Goal: Information Seeking & Learning: Learn about a topic

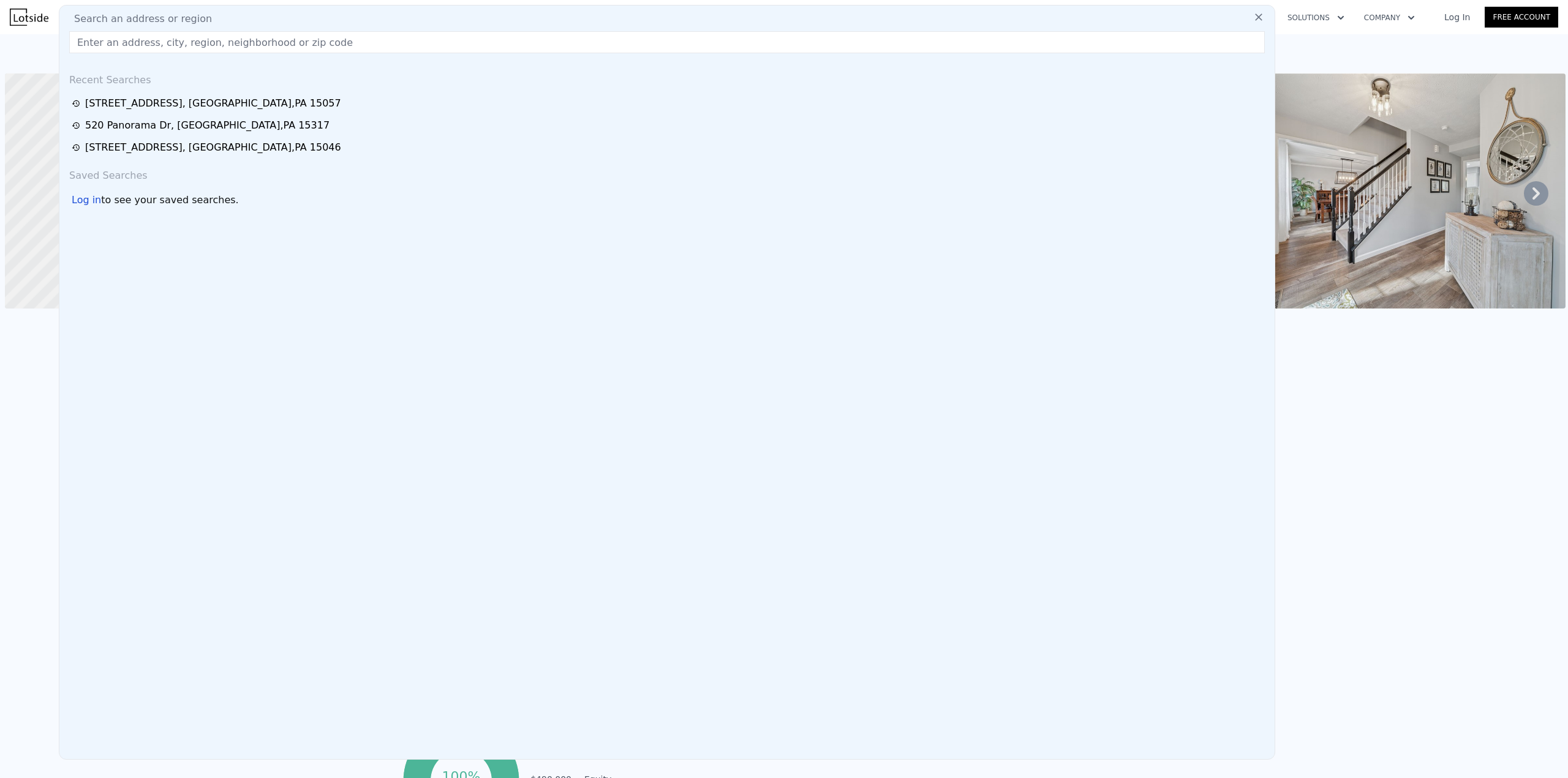
scroll to position [0, 882]
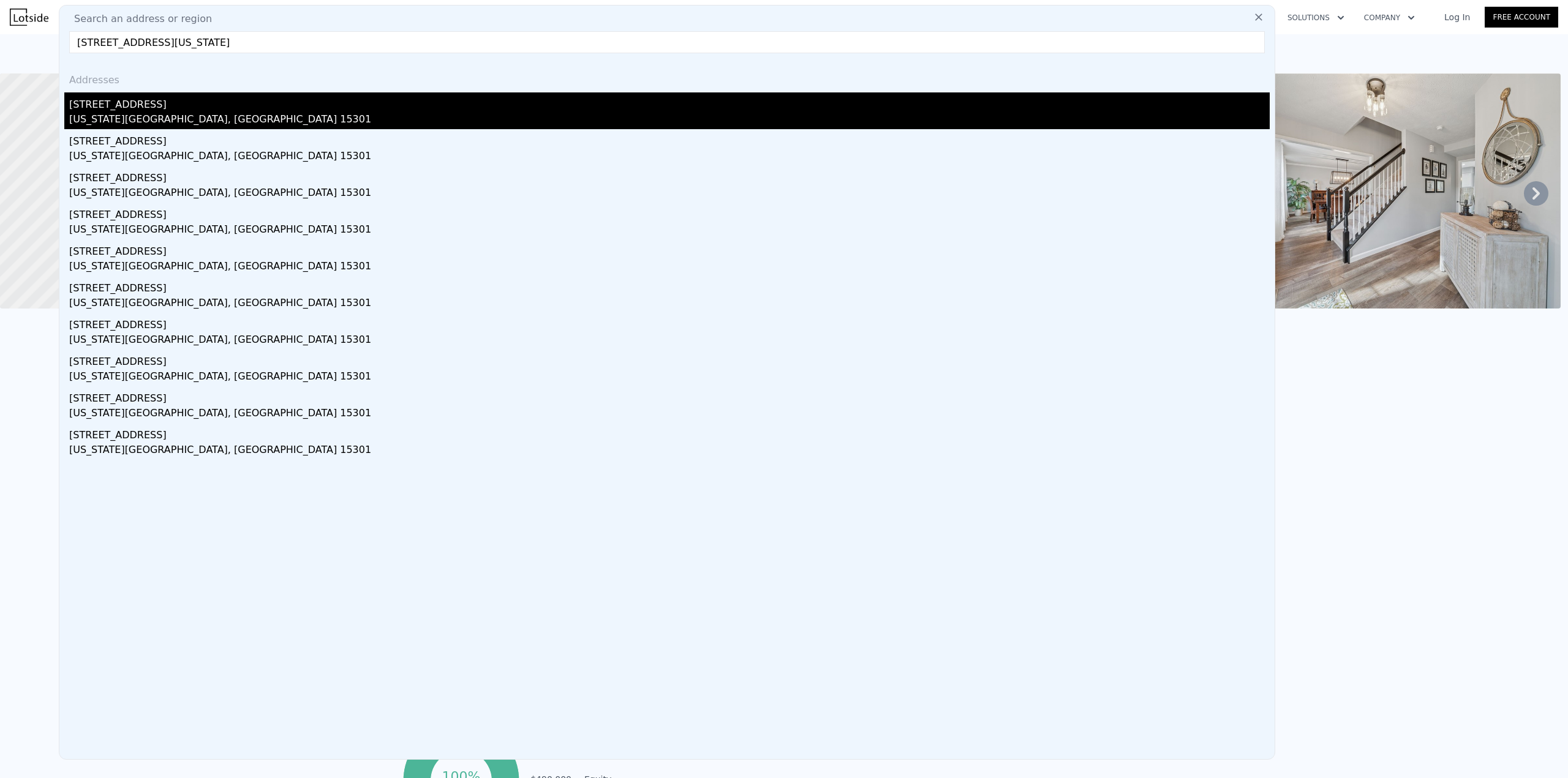
type input "[STREET_ADDRESS][US_STATE]"
click at [106, 109] on div "[STREET_ADDRESS]" at bounding box center [669, 101] width 1200 height 19
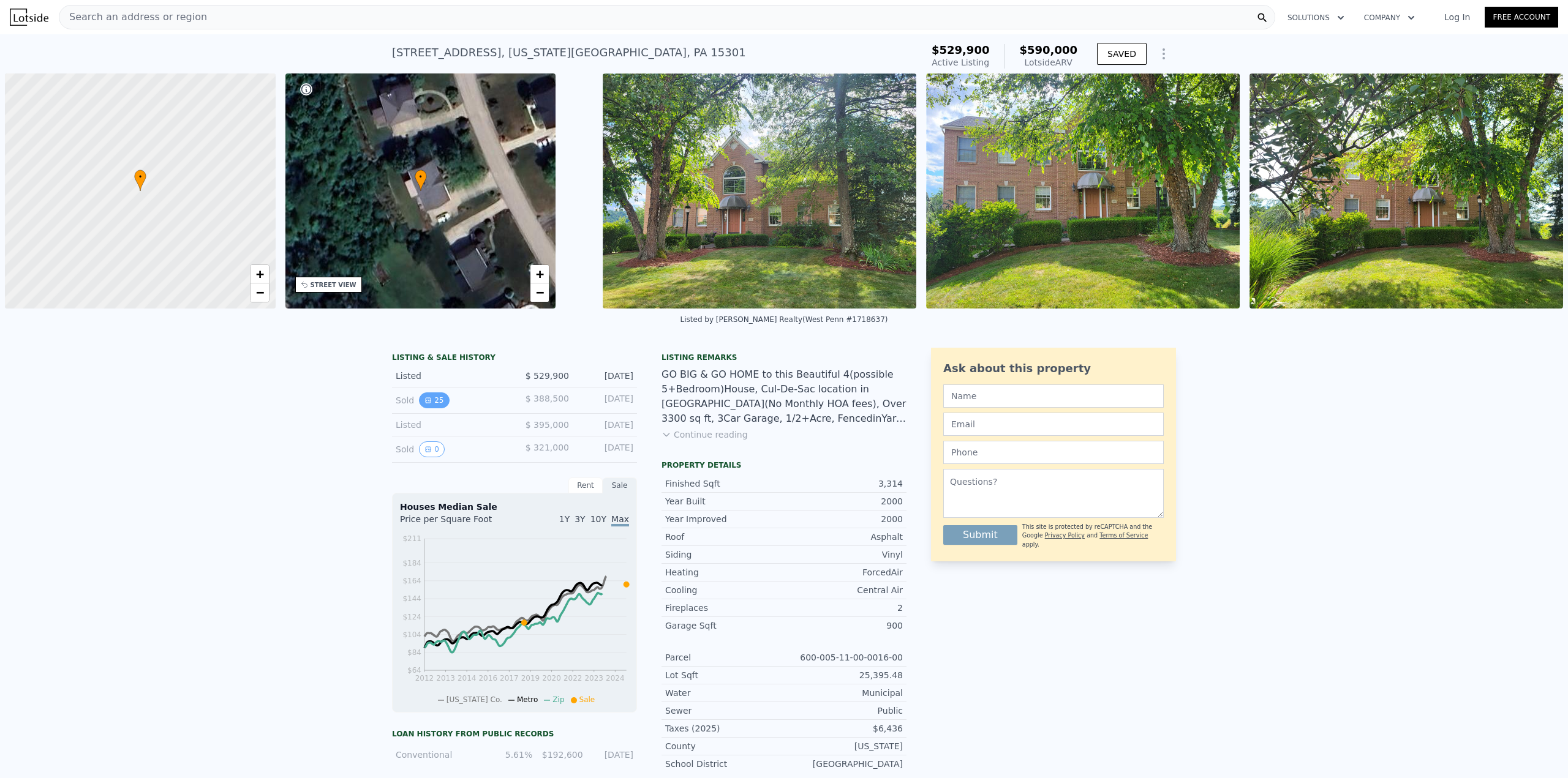
click at [435, 399] on button "25" at bounding box center [434, 400] width 30 height 16
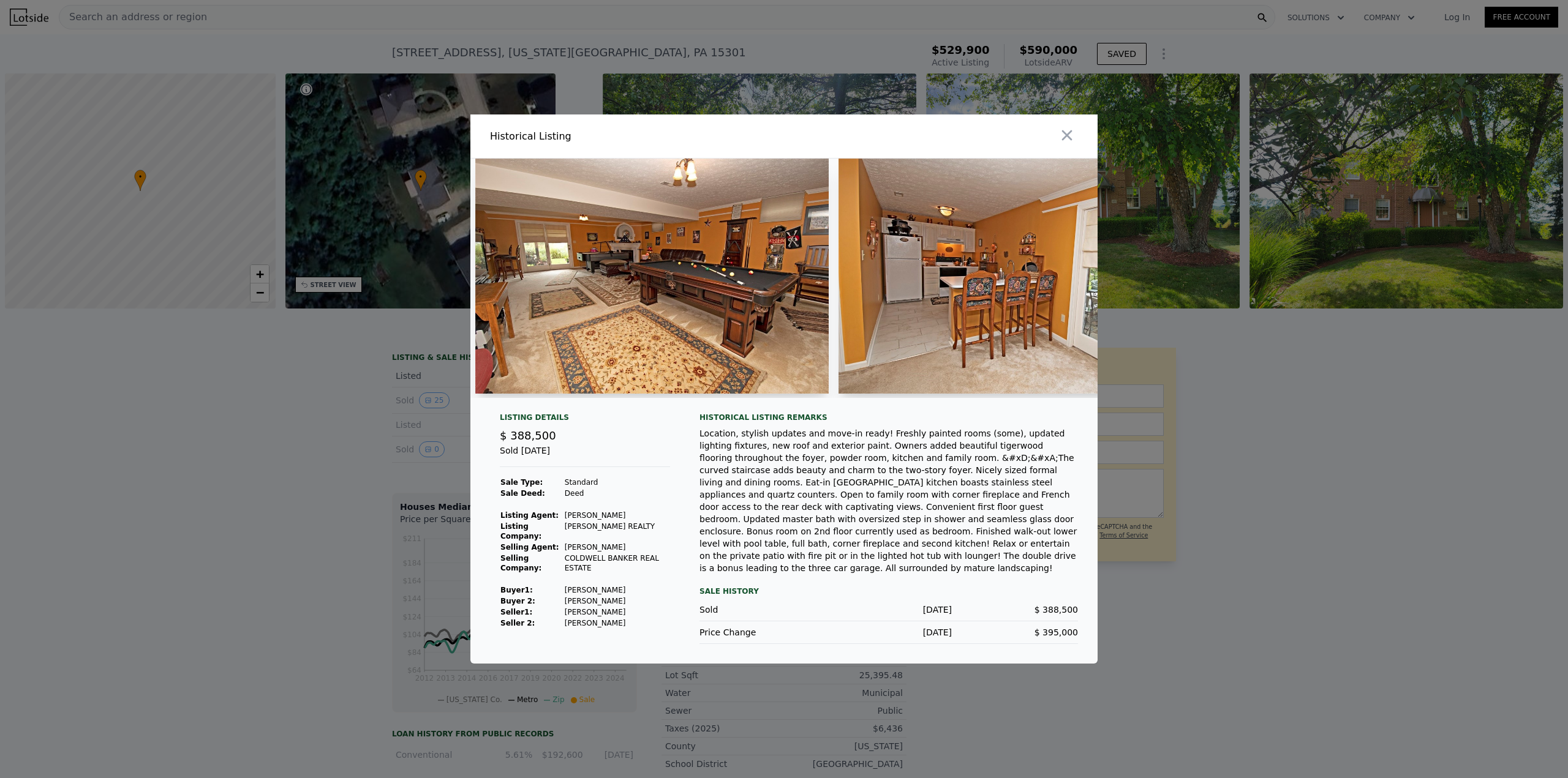
scroll to position [0, 6728]
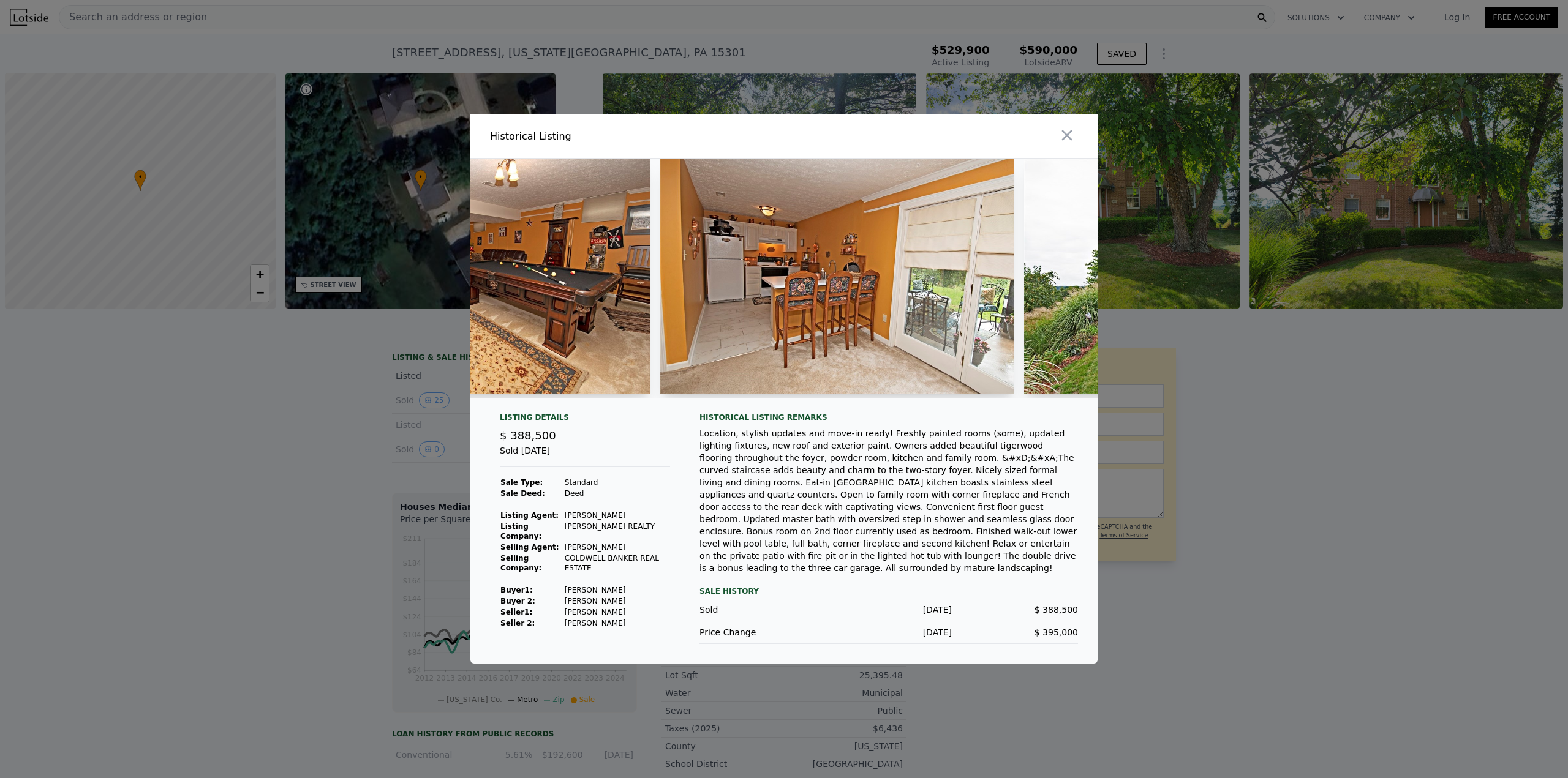
click at [484, 31] on div at bounding box center [784, 389] width 1568 height 778
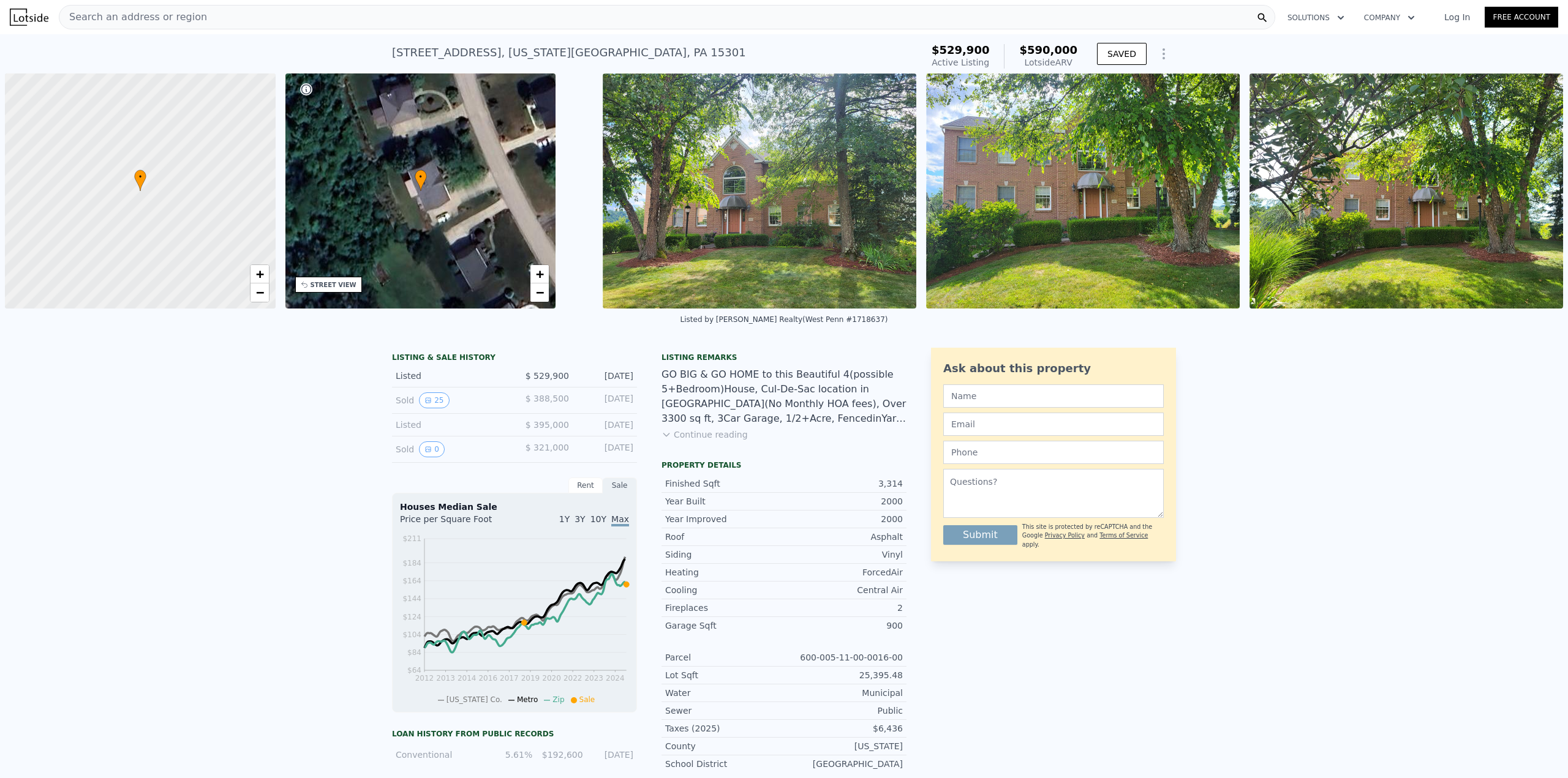
type input "1"
type input "1998"
type input "3336"
type input "10001.376"
type input "24393.600000000002"
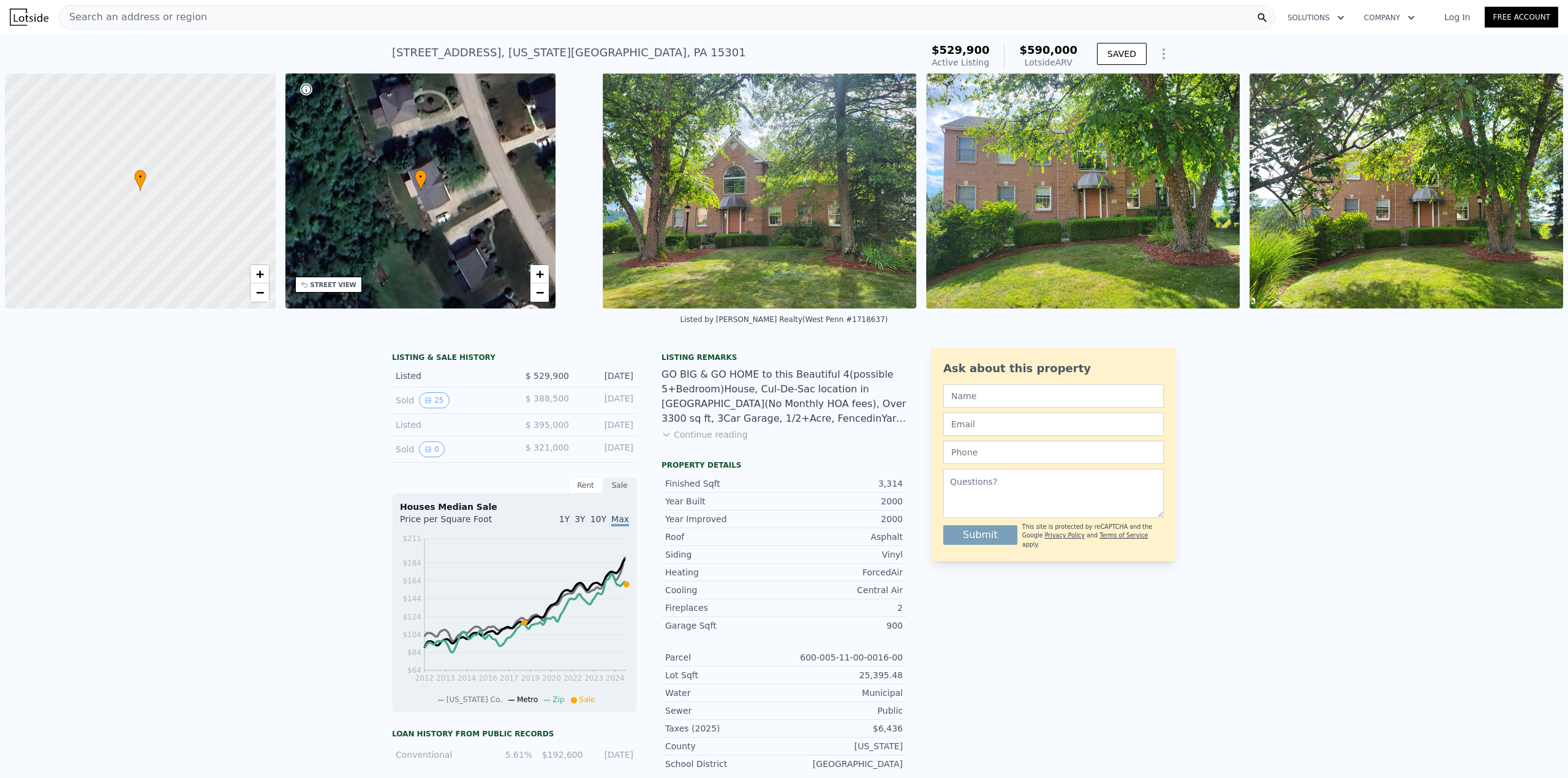
type input "$ 583,000"
type input "$ 25,443"
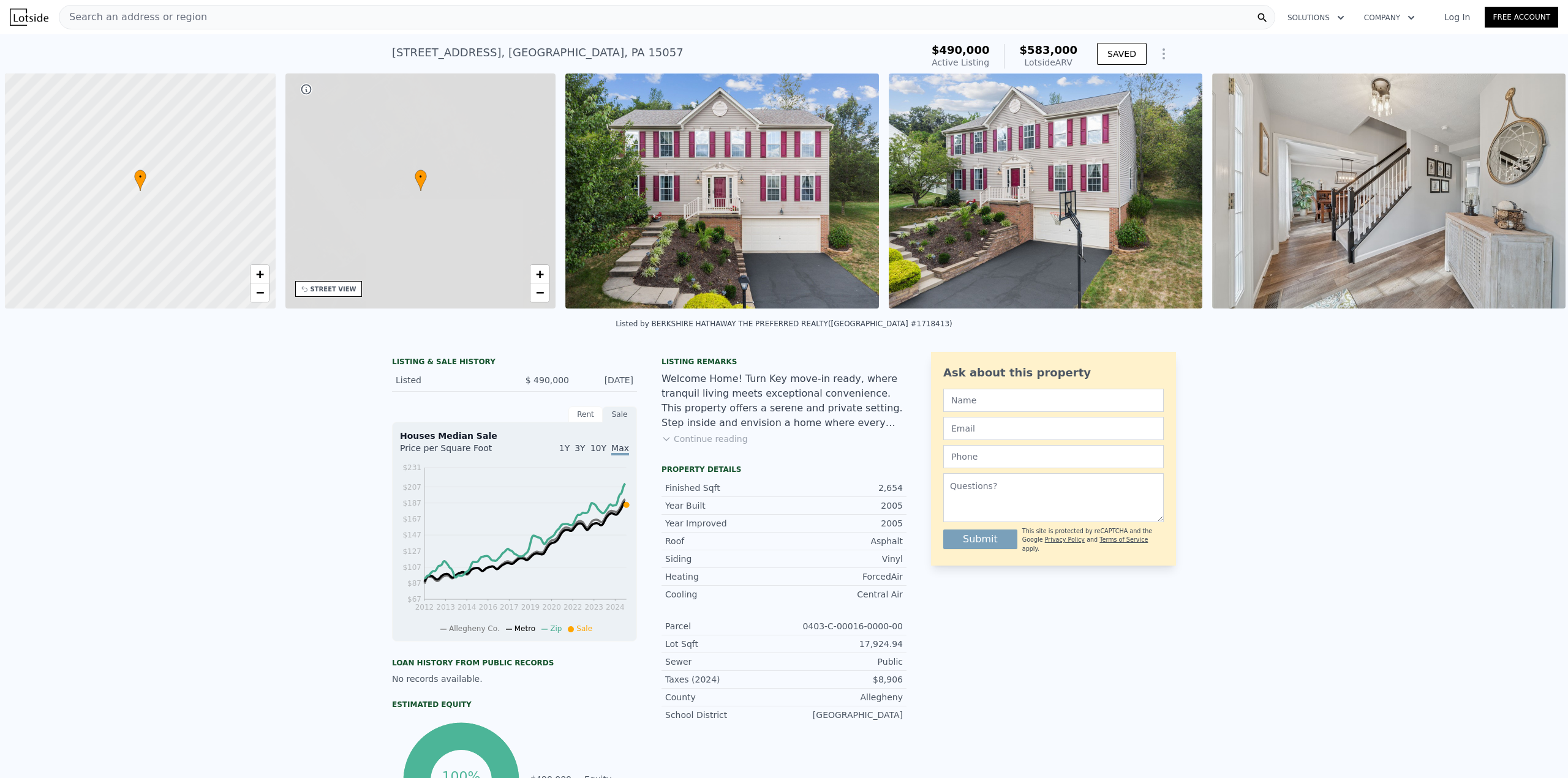
scroll to position [0, 5]
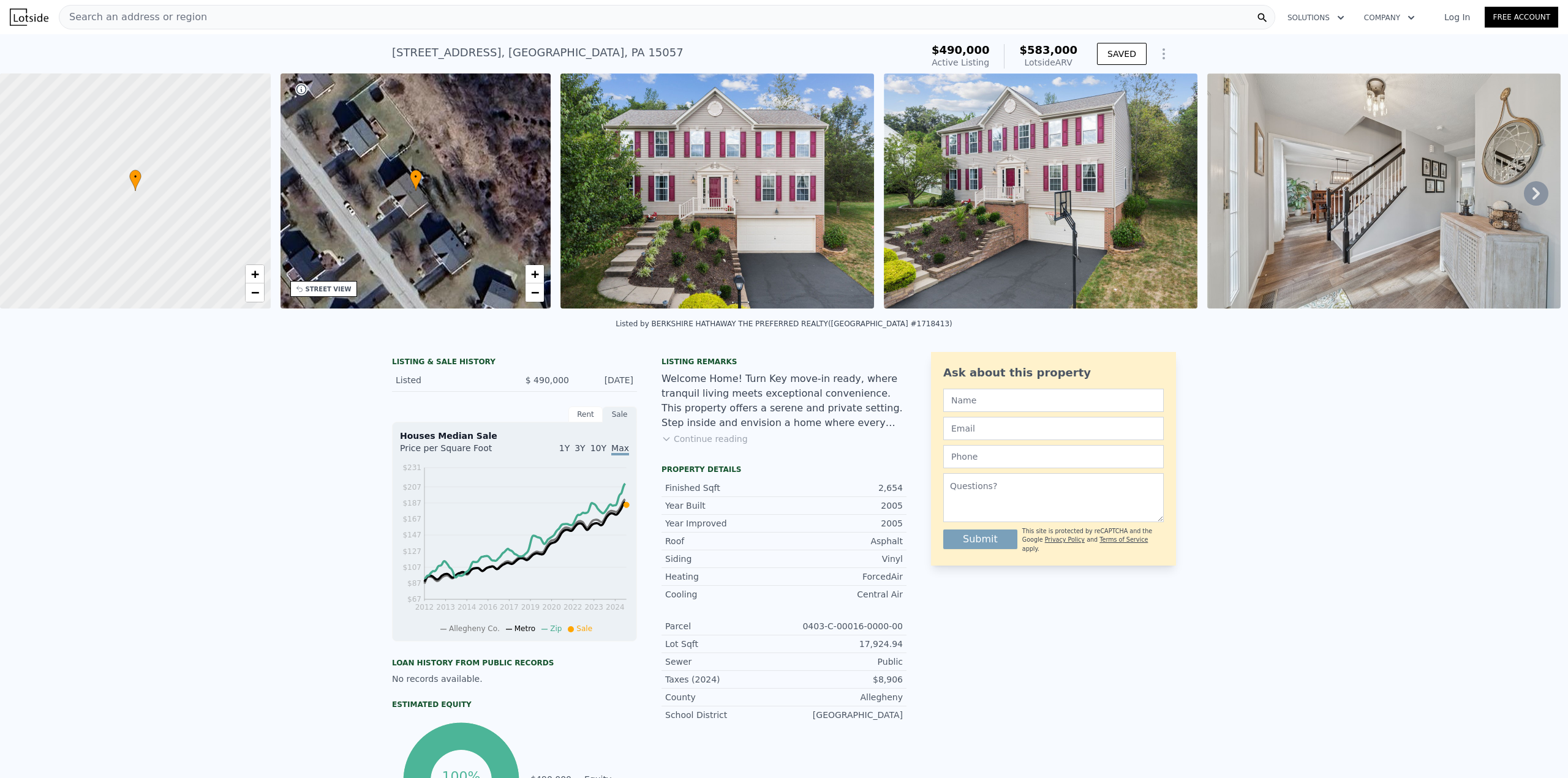
click at [727, 445] on button "Continue reading" at bounding box center [705, 438] width 86 height 12
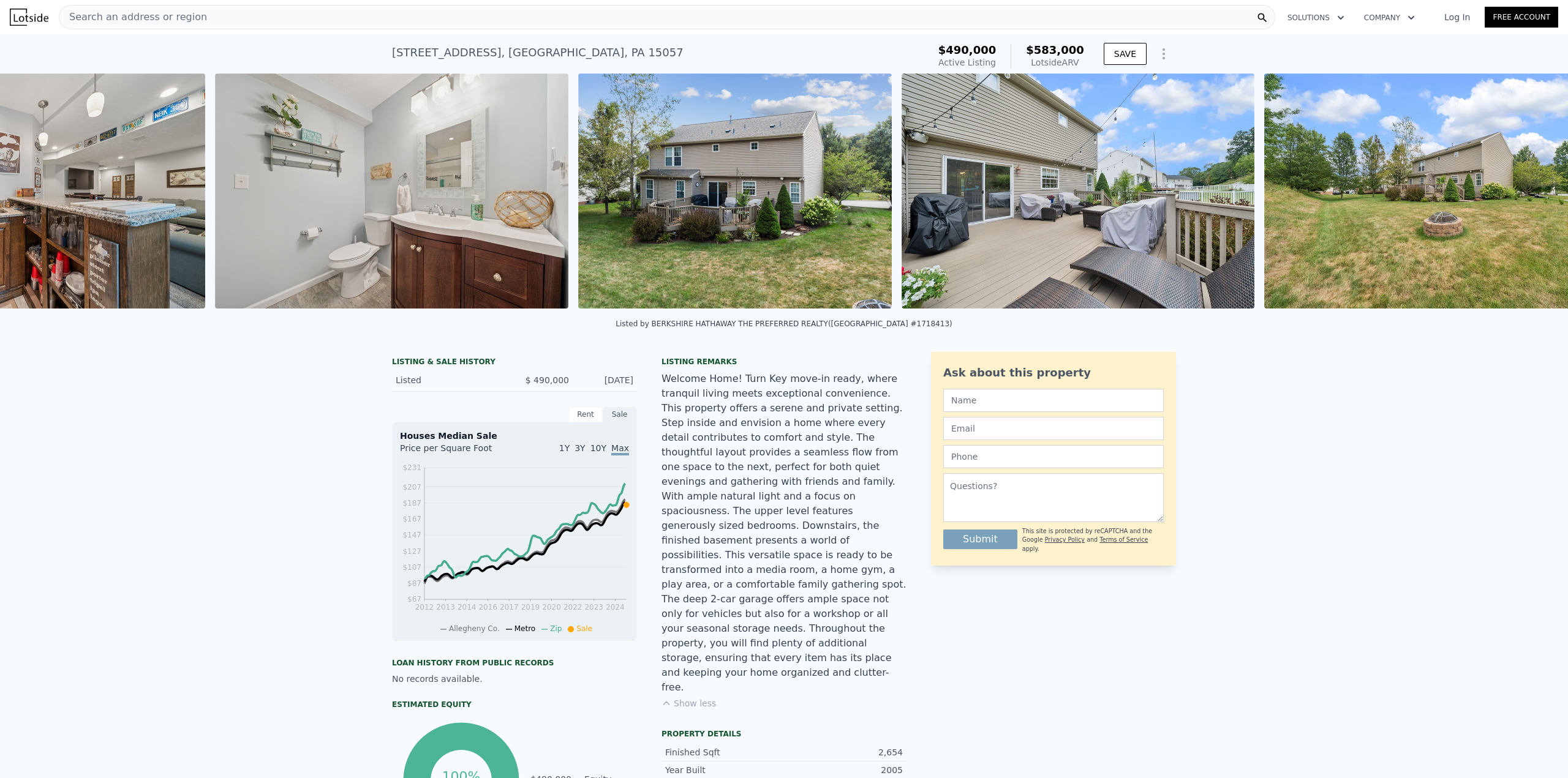
scroll to position [0, 11373]
